Goal: Contribute content

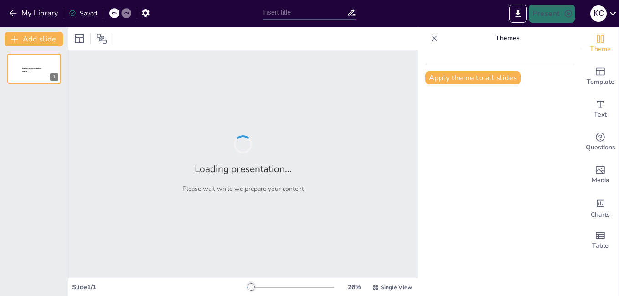
type input "La Felicidad en la [GEOGRAPHIC_DATA] [GEOGRAPHIC_DATA]: Perspectivas Filosófica…"
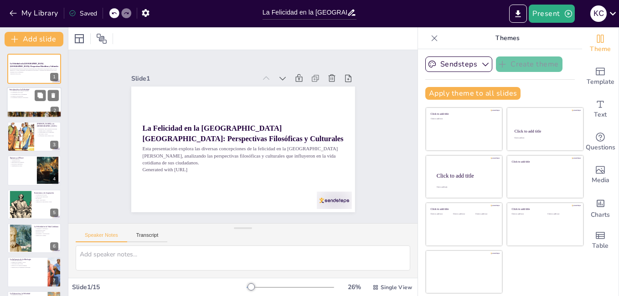
click at [31, 109] on div at bounding box center [34, 103] width 55 height 31
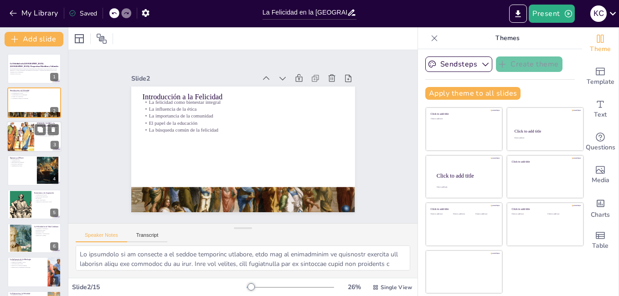
click at [29, 134] on div at bounding box center [20, 136] width 55 height 31
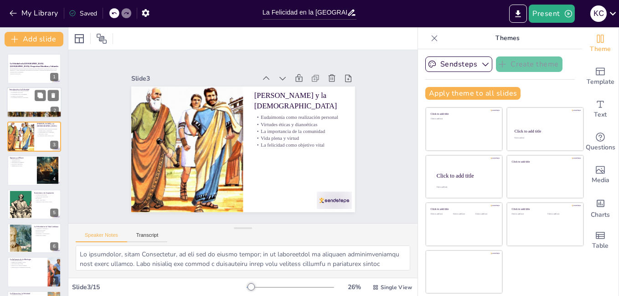
click at [30, 99] on div at bounding box center [34, 103] width 55 height 31
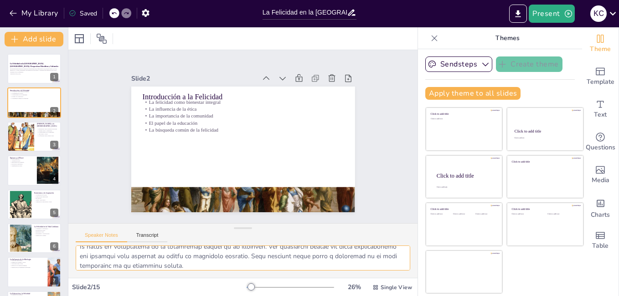
scroll to position [55, 0]
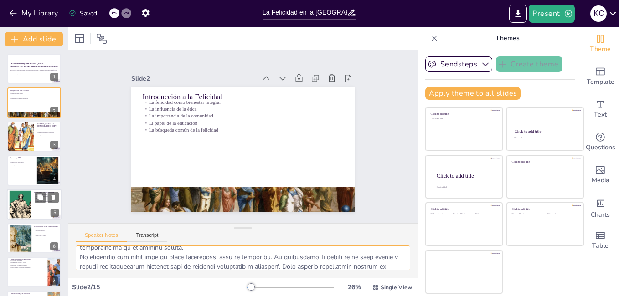
click at [24, 201] on div at bounding box center [20, 205] width 41 height 28
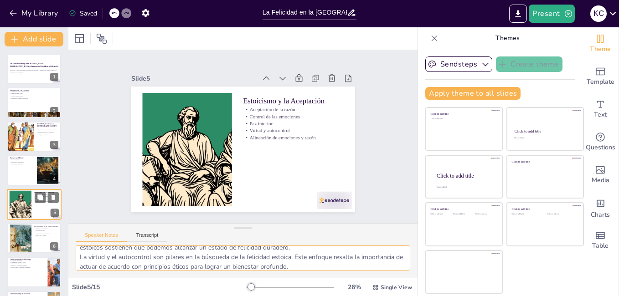
scroll to position [33, 0]
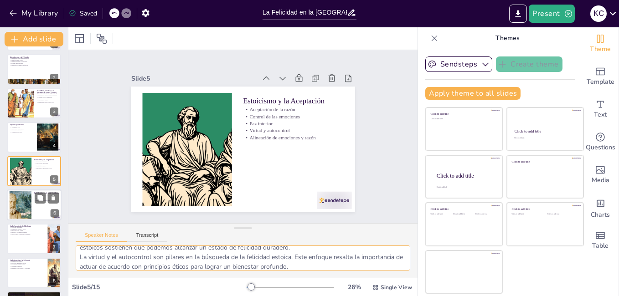
click at [23, 208] on div at bounding box center [21, 206] width 42 height 28
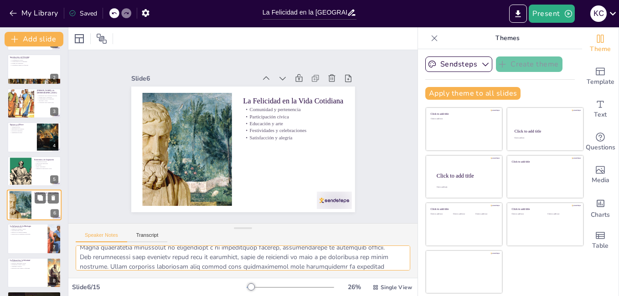
scroll to position [67, 0]
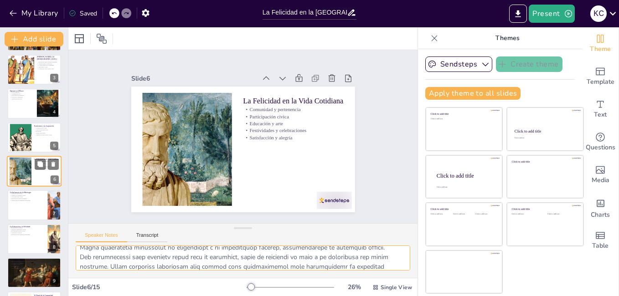
click at [23, 208] on div at bounding box center [34, 205] width 54 height 30
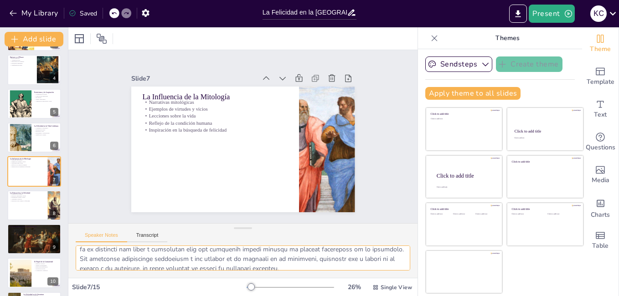
scroll to position [108, 0]
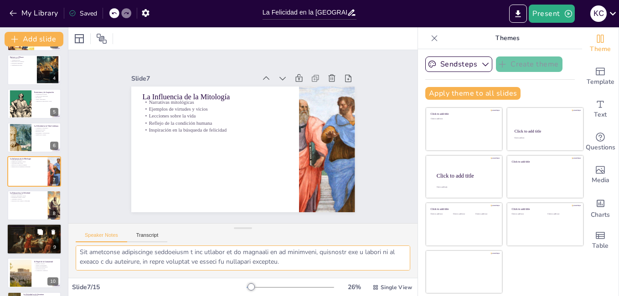
click at [34, 238] on div at bounding box center [34, 239] width 59 height 31
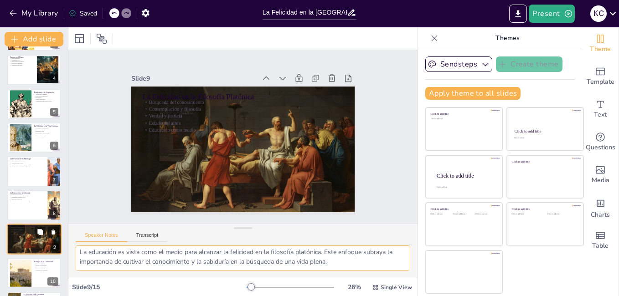
scroll to position [88, 0]
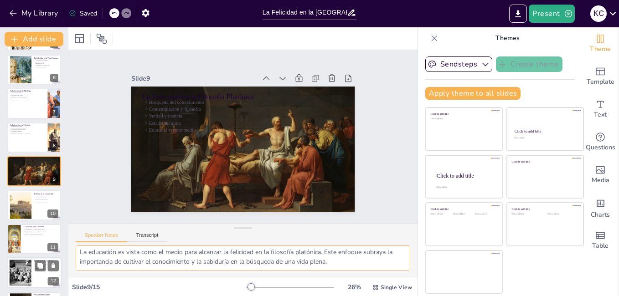
click at [34, 266] on div at bounding box center [34, 273] width 55 height 31
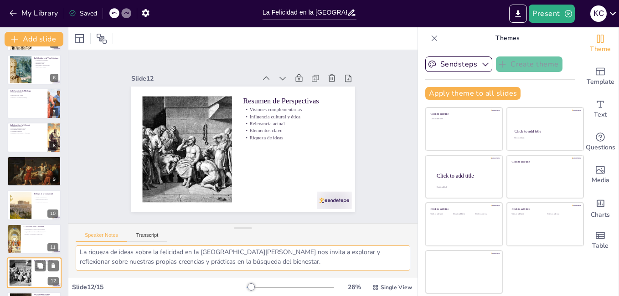
scroll to position [79, 0]
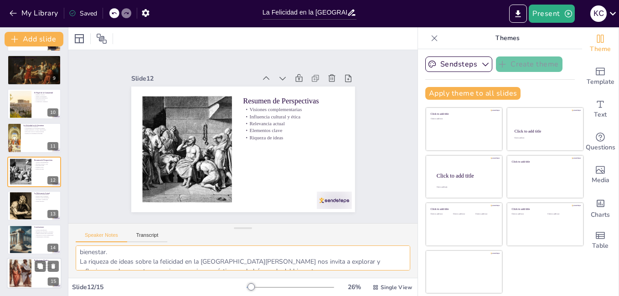
click at [16, 280] on div at bounding box center [21, 274] width 22 height 29
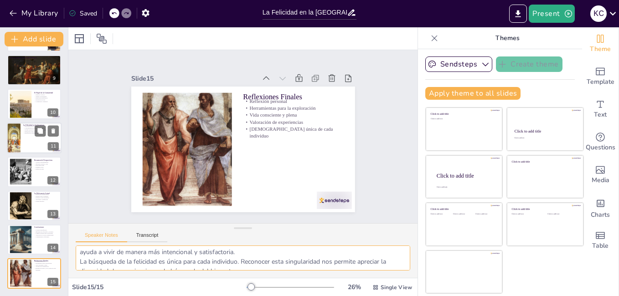
click at [34, 145] on div at bounding box center [34, 138] width 55 height 31
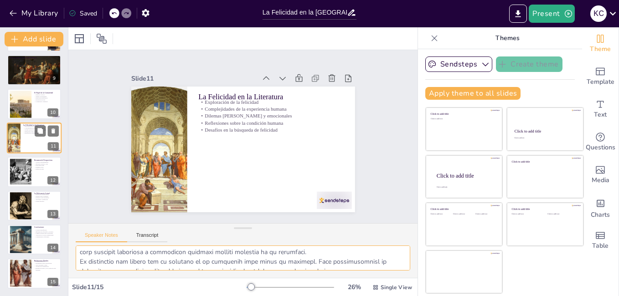
scroll to position [98, 0]
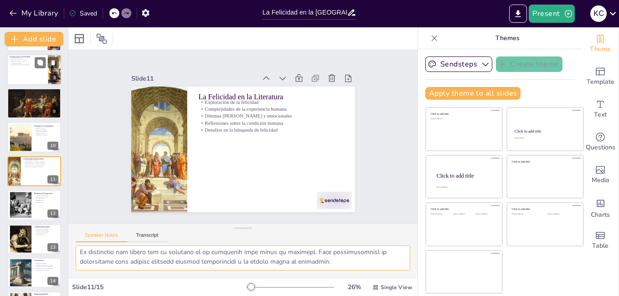
click at [27, 81] on div at bounding box center [34, 69] width 55 height 31
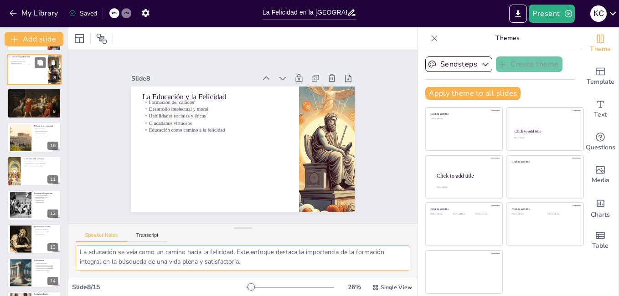
scroll to position [88, 0]
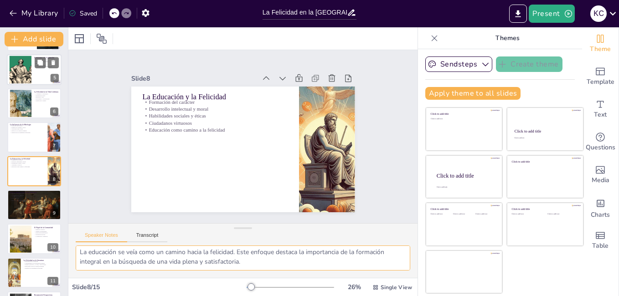
click at [25, 71] on div at bounding box center [20, 70] width 41 height 28
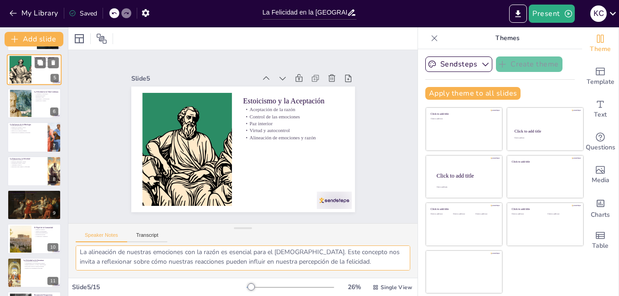
scroll to position [79, 0]
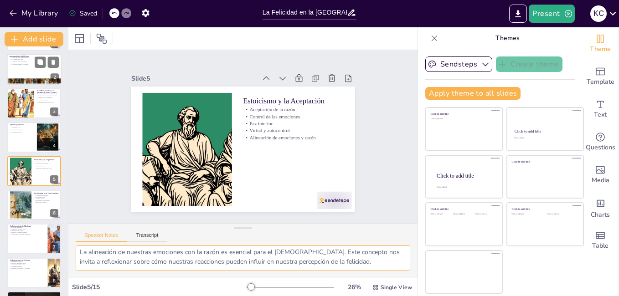
click at [22, 64] on p "La búsqueda común de la felicidad" at bounding box center [34, 65] width 49 height 2
type textarea "Lo ipsumdolo si am consecte a el seddoe temporinc utlabore, etdo mag al enimadm…"
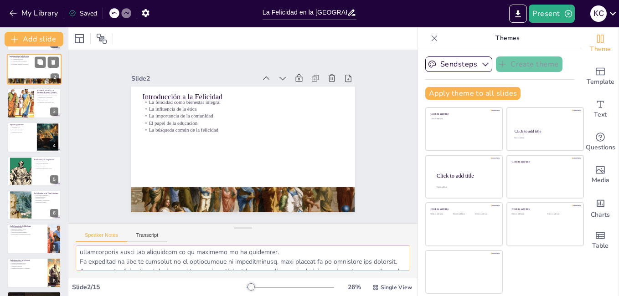
scroll to position [108, 0]
